Goal: Task Accomplishment & Management: Manage account settings

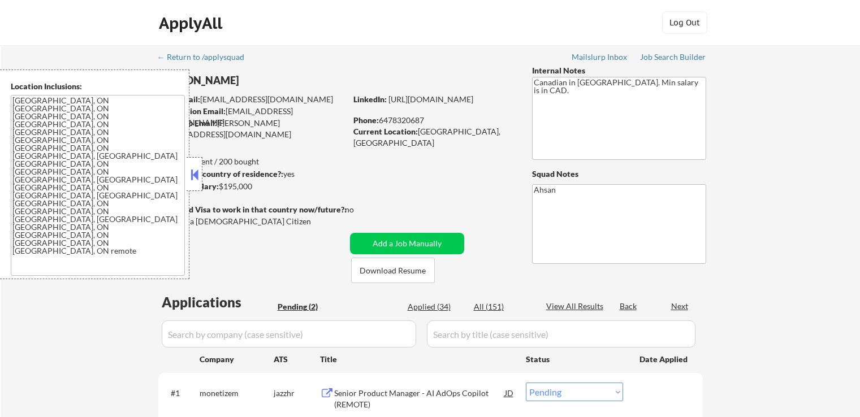
select select ""pending""
click at [195, 170] on button at bounding box center [194, 174] width 12 height 17
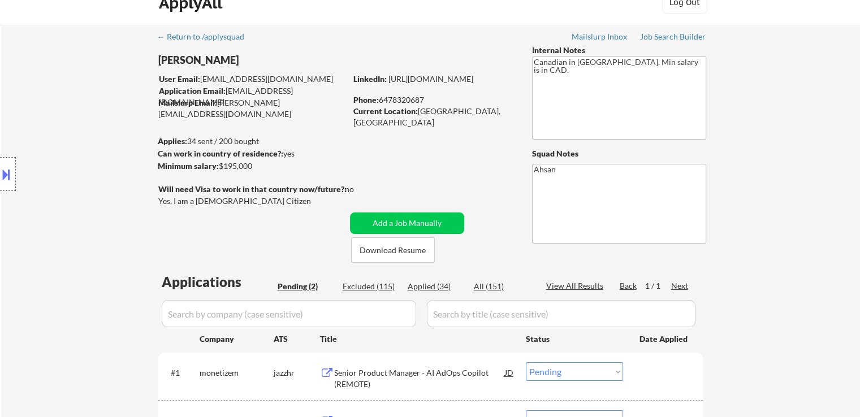
scroll to position [170, 0]
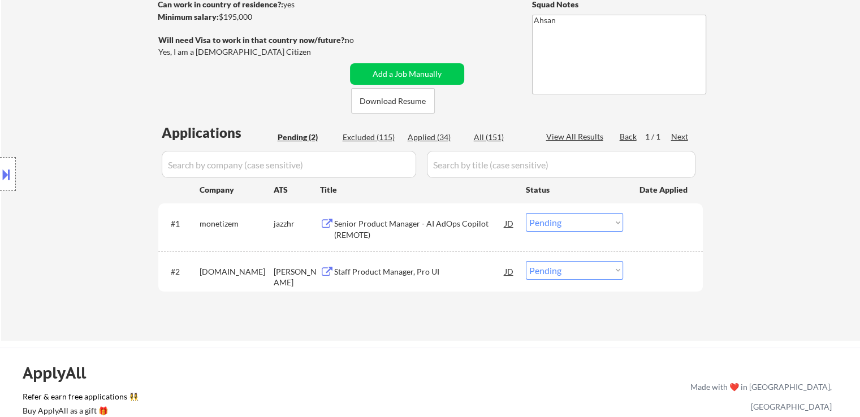
click at [365, 222] on div "Senior Product Manager - AI AdOps Copilot (REMOTE)" at bounding box center [419, 229] width 171 height 22
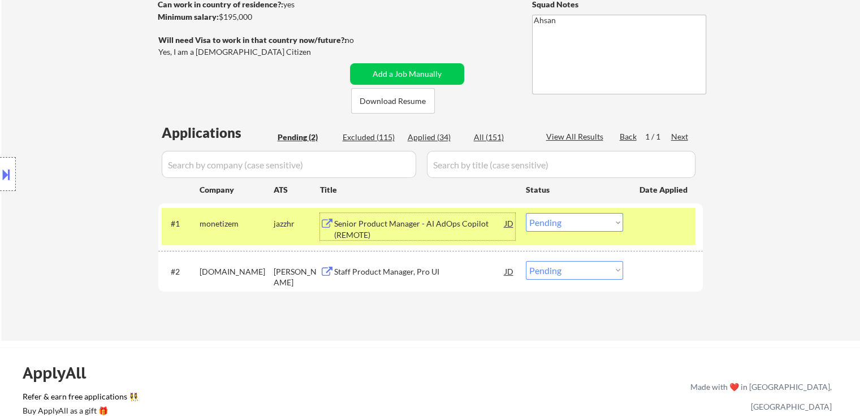
click at [376, 275] on div "Staff Product Manager, Pro UI" at bounding box center [419, 271] width 171 height 11
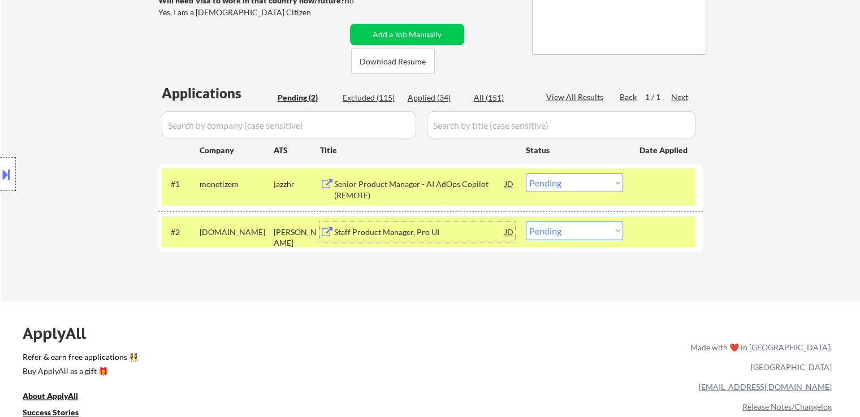
scroll to position [226, 0]
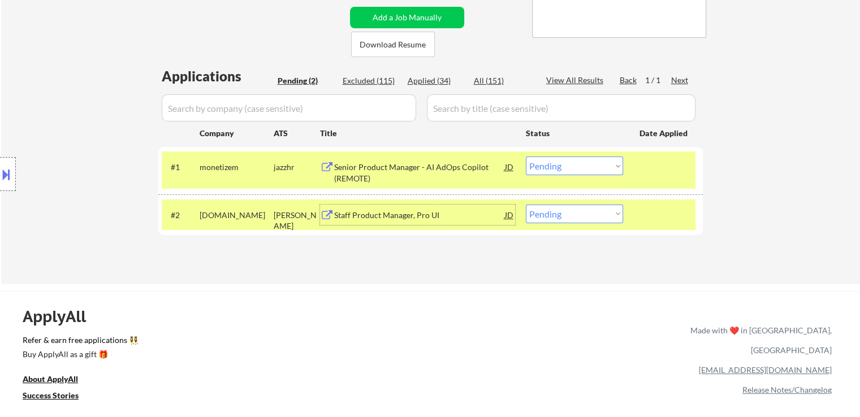
click at [559, 215] on select "Choose an option... Pending Applied Excluded (Questions) Excluded (Expired) Exc…" at bounding box center [574, 214] width 97 height 19
select select ""excluded""
click at [526, 205] on select "Choose an option... Pending Applied Excluded (Questions) Excluded (Expired) Exc…" at bounding box center [574, 214] width 97 height 19
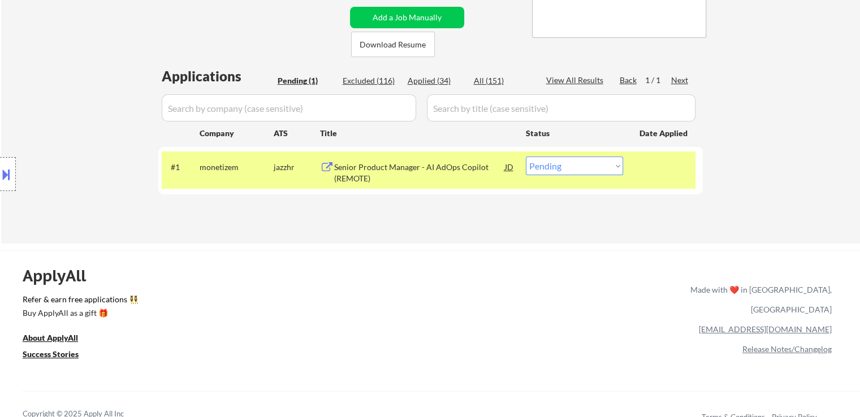
click at [567, 167] on select "Choose an option... Pending Applied Excluded (Questions) Excluded (Expired) Exc…" at bounding box center [574, 166] width 97 height 19
select select ""excluded""
click at [526, 157] on select "Choose an option... Pending Applied Excluded (Questions) Excluded (Expired) Exc…" at bounding box center [574, 166] width 97 height 19
